Goal: Task Accomplishment & Management: Use online tool/utility

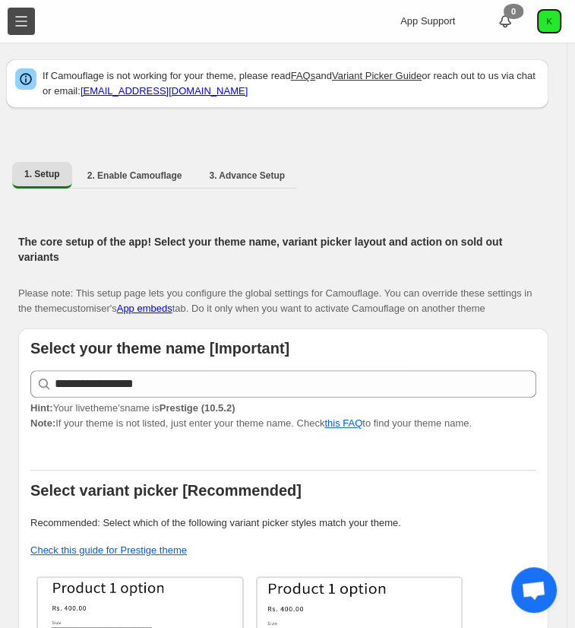
click at [26, 15] on button "Toggle menu" at bounding box center [21, 21] width 27 height 27
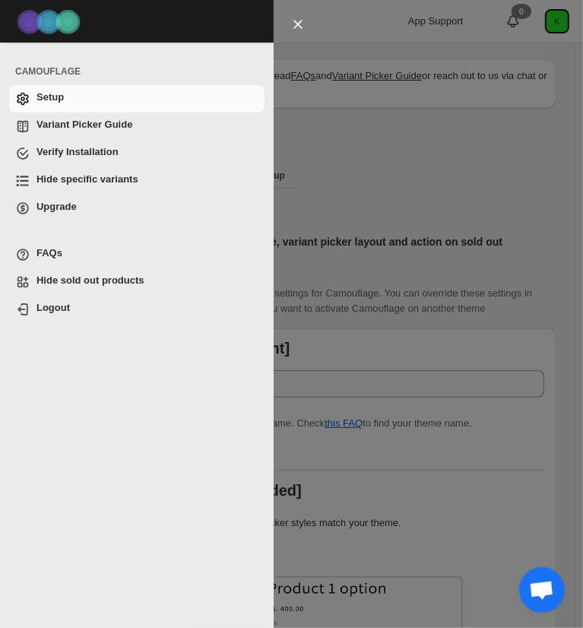
click at [75, 174] on span "Hide specific variants" at bounding box center [87, 178] width 102 height 11
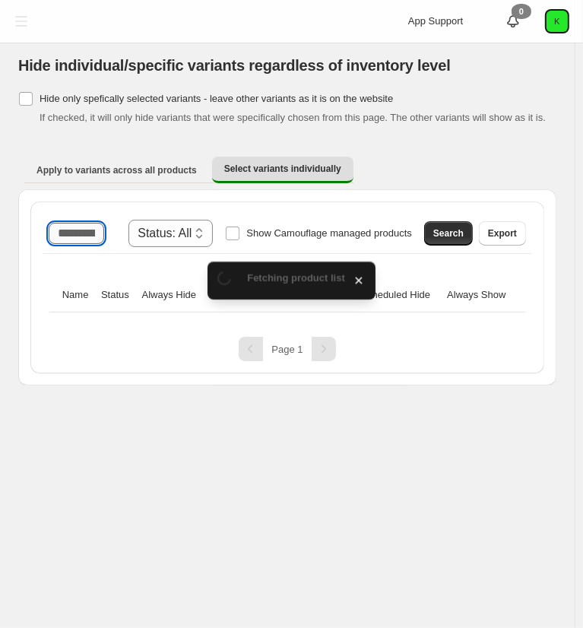
click at [78, 232] on input "Search product name" at bounding box center [76, 233] width 55 height 21
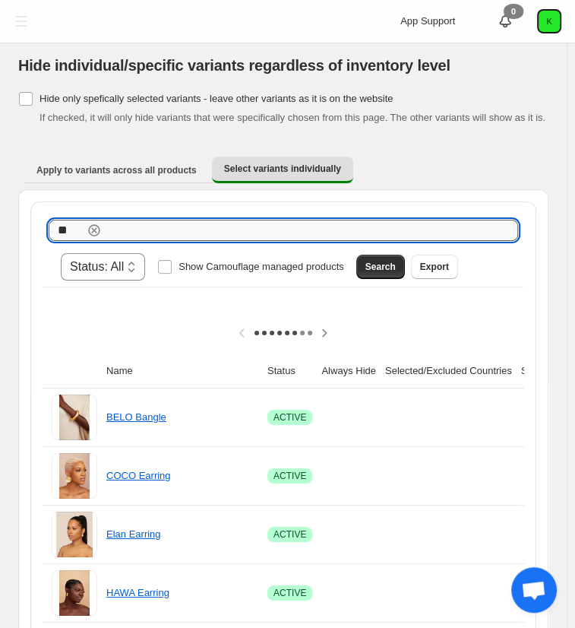
type input "*"
type input "**********"
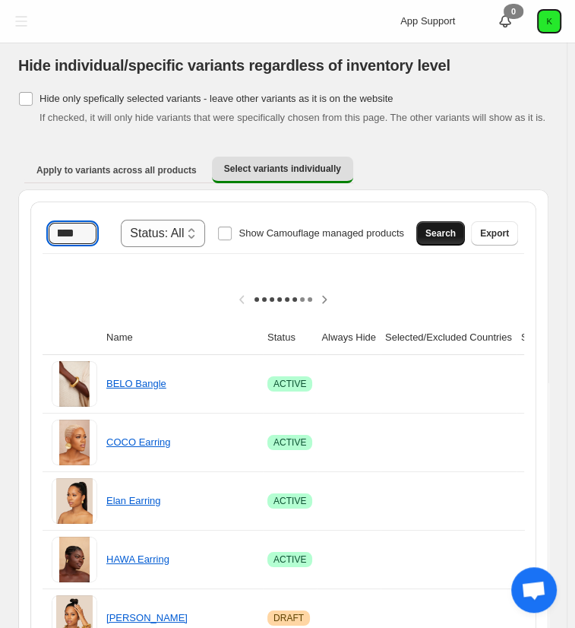
click at [456, 227] on span "Search" at bounding box center [441, 233] width 30 height 12
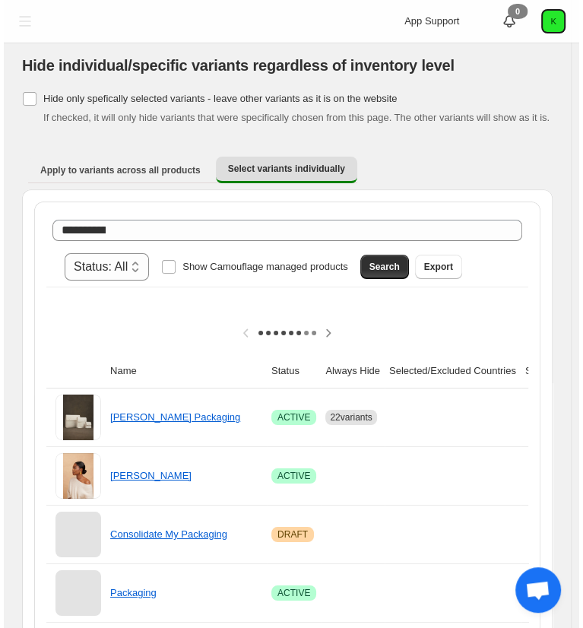
scroll to position [0, 208]
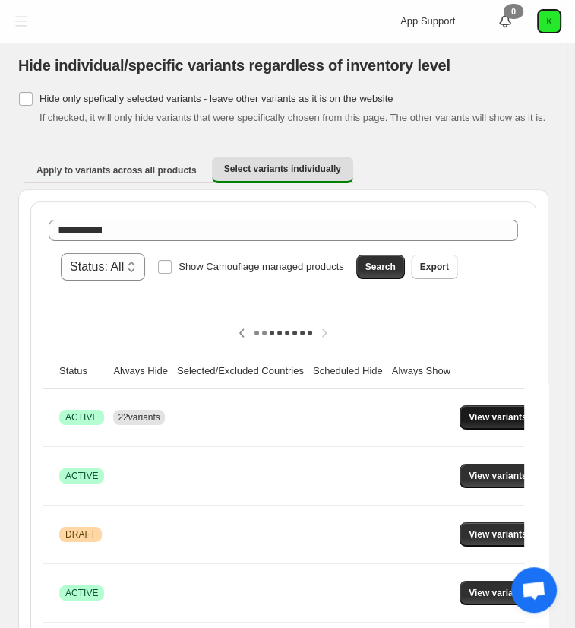
click at [460, 405] on button "View variants" at bounding box center [498, 417] width 77 height 24
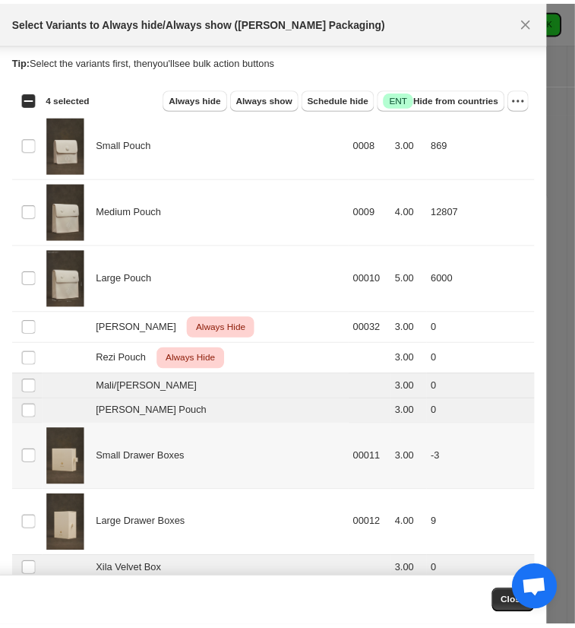
scroll to position [0, 0]
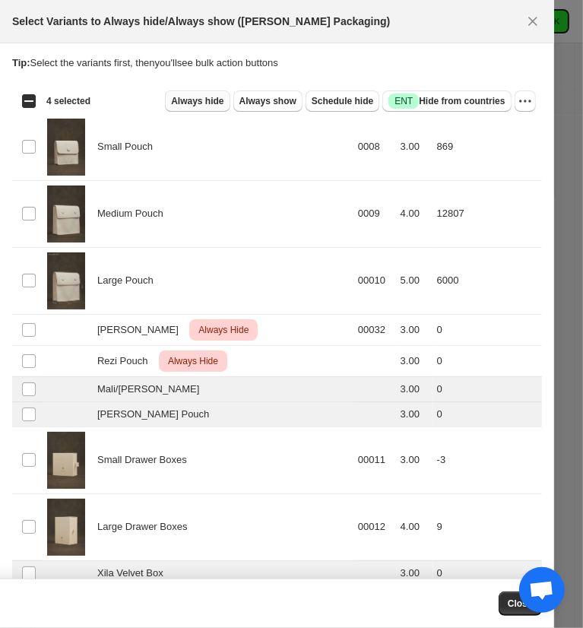
click at [201, 103] on span "Always hide" at bounding box center [197, 101] width 52 height 12
